Goal: Register for event/course

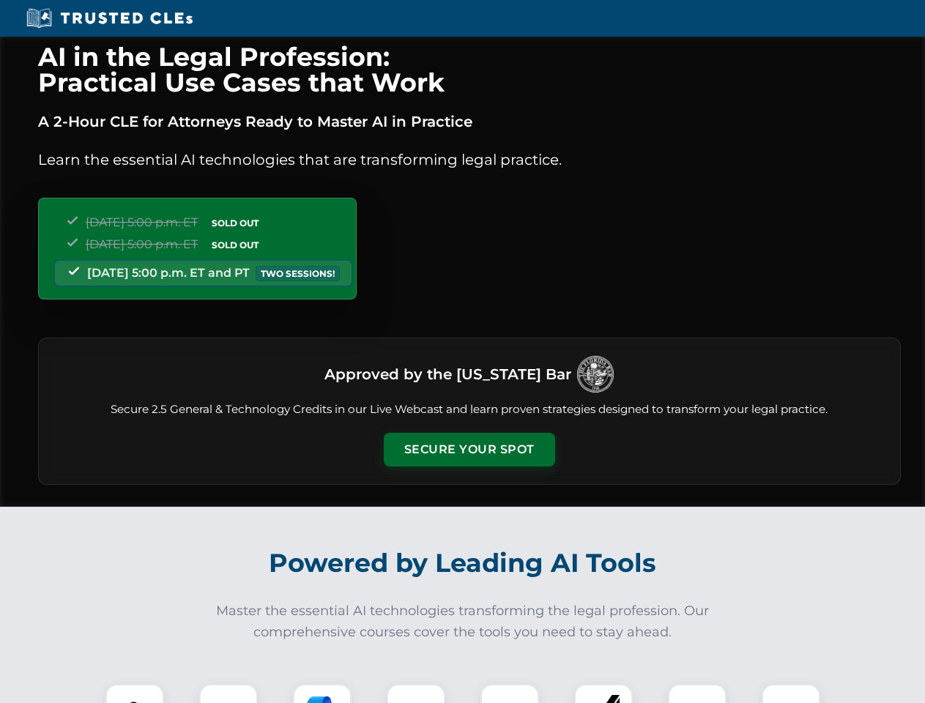
click at [469, 450] on button "Secure Your Spot" at bounding box center [469, 450] width 171 height 34
click at [135, 694] on img at bounding box center [135, 713] width 42 height 42
